Goal: Book appointment/travel/reservation

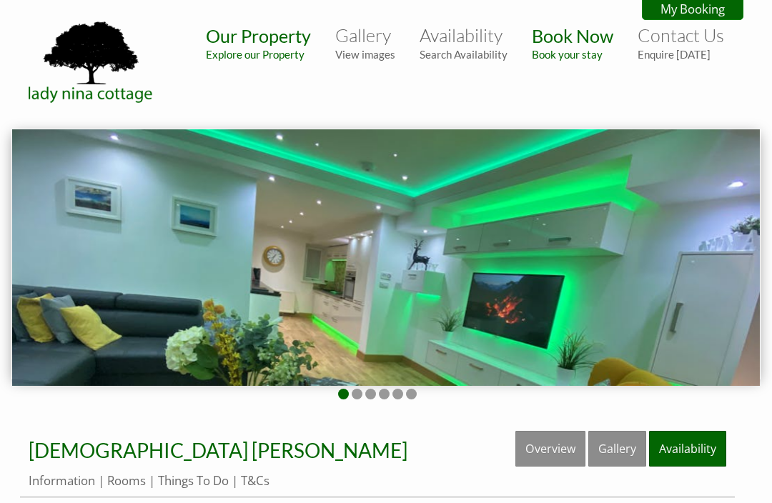
click at [702, 450] on link "Availability" at bounding box center [687, 449] width 77 height 36
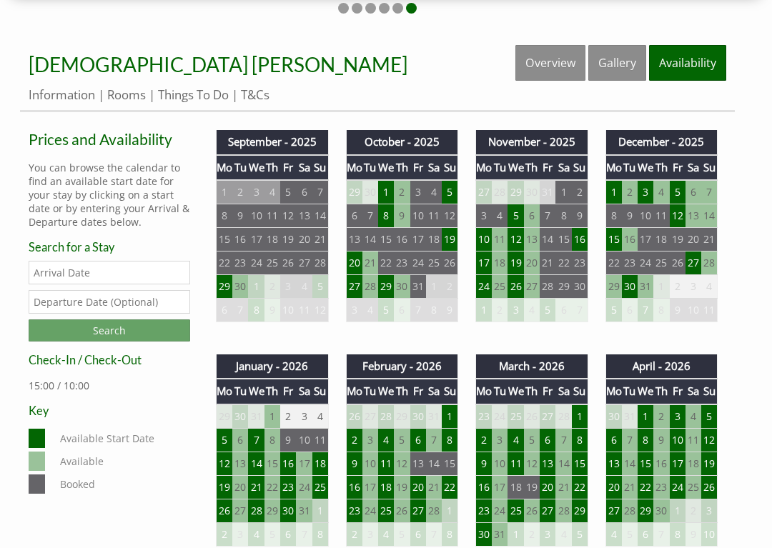
scroll to position [399, 0]
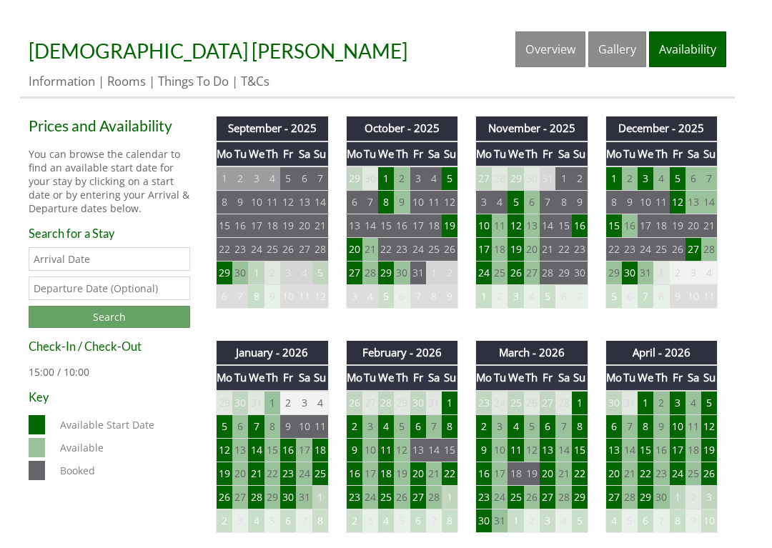
click at [632, 282] on td "30" at bounding box center [630, 274] width 16 height 24
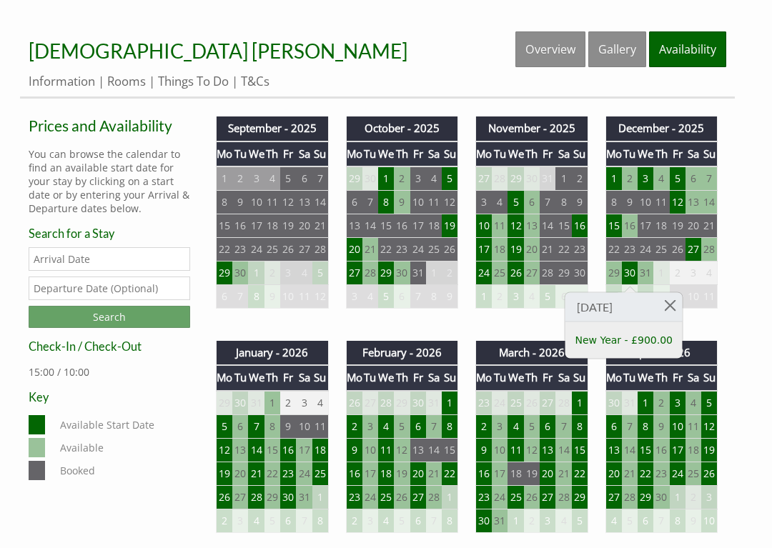
click at [682, 304] on link at bounding box center [669, 305] width 25 height 25
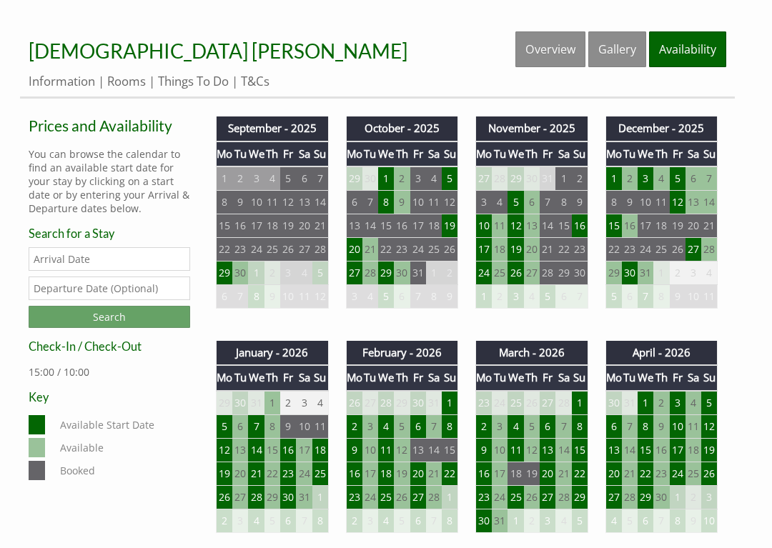
click at [699, 249] on td "27" at bounding box center [693, 250] width 16 height 24
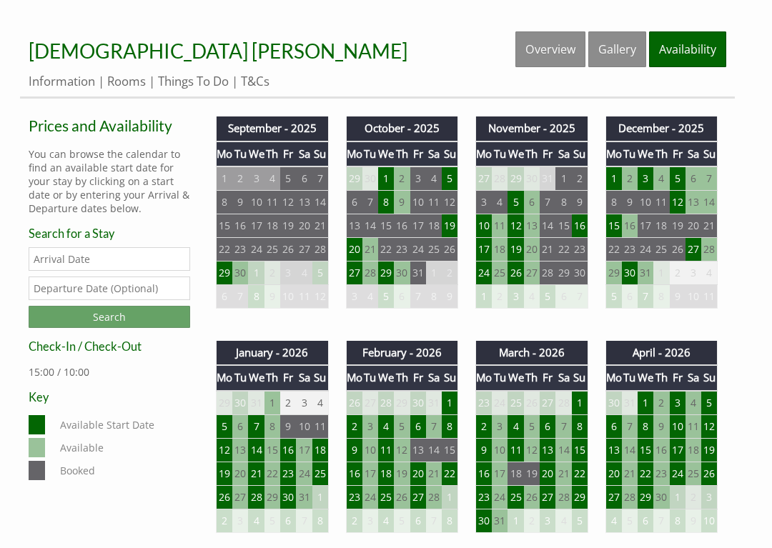
click at [632, 279] on td "30" at bounding box center [630, 274] width 16 height 24
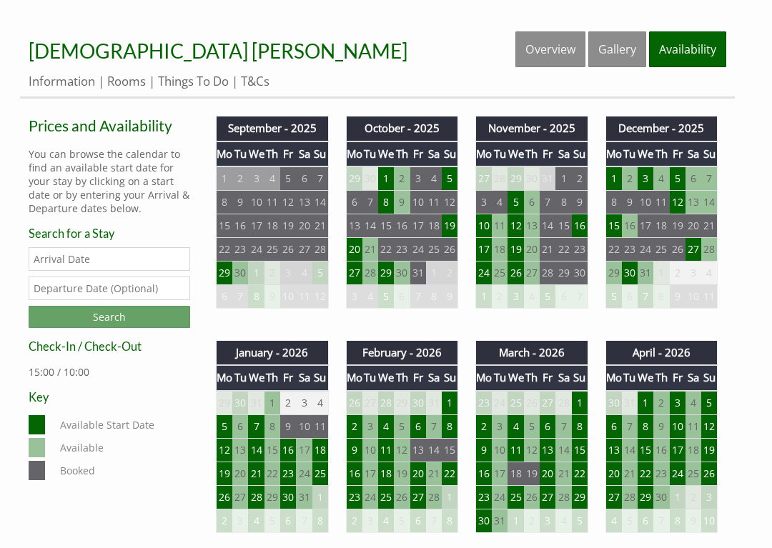
click at [615, 279] on td "29" at bounding box center [613, 274] width 16 height 24
click at [617, 276] on td "29" at bounding box center [613, 274] width 16 height 24
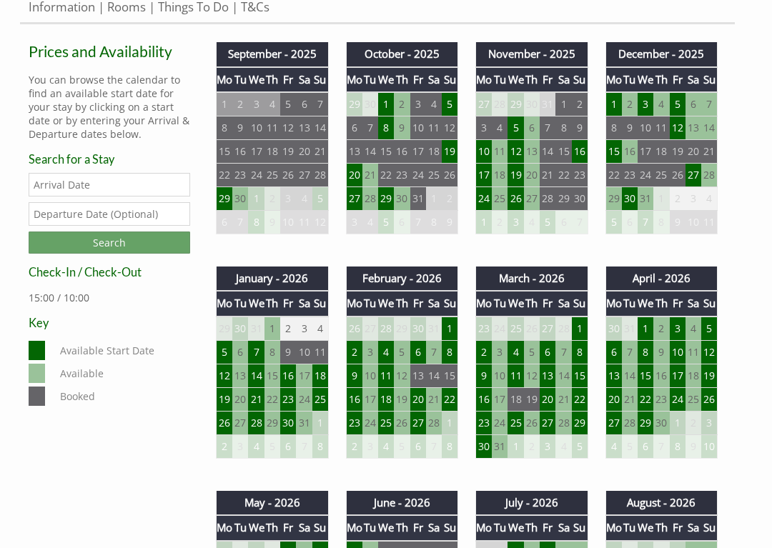
scroll to position [477, 0]
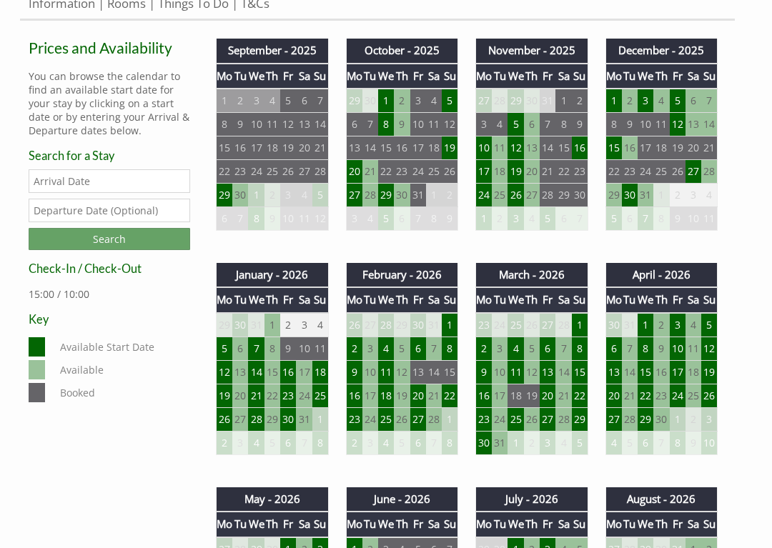
click at [291, 378] on td "16" at bounding box center [288, 372] width 16 height 24
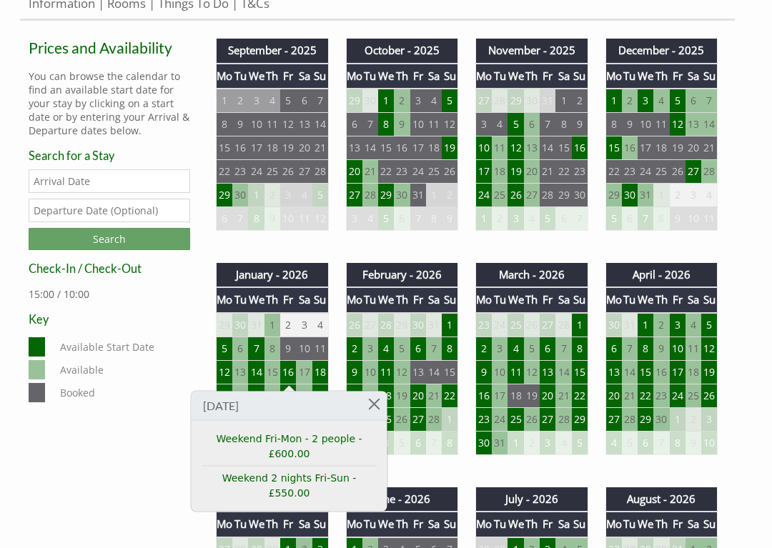
click at [323, 376] on td "18" at bounding box center [320, 372] width 16 height 24
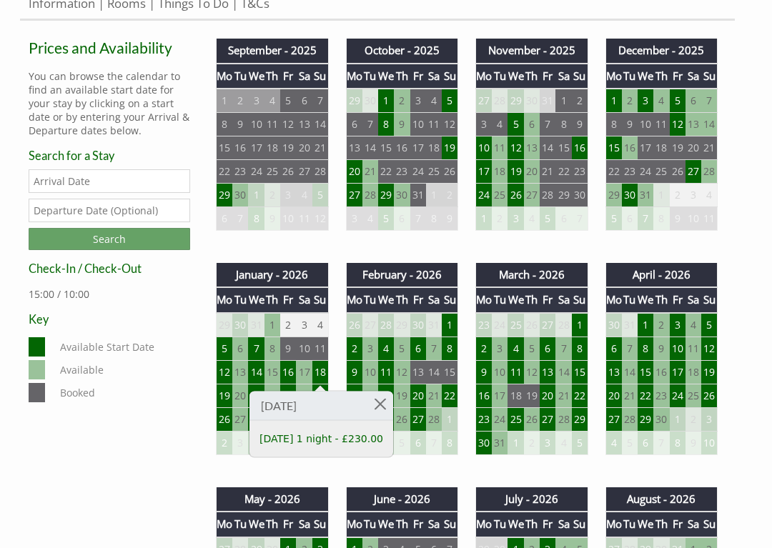
click at [296, 379] on td "16" at bounding box center [288, 372] width 16 height 24
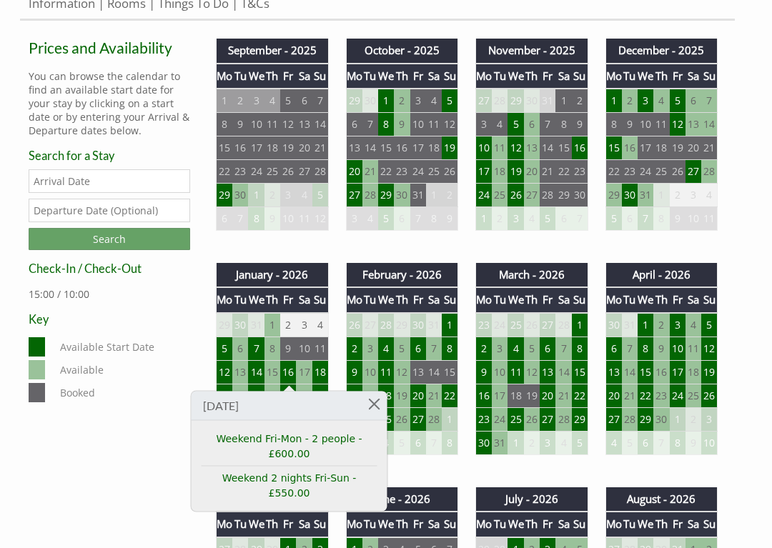
click at [752, 360] on div "Properties [DEMOGRAPHIC_DATA] [PERSON_NAME] Overview Gallery Availability Infor…" at bounding box center [386, 557] width 755 height 1206
